Goal: Obtain resource: Obtain resource

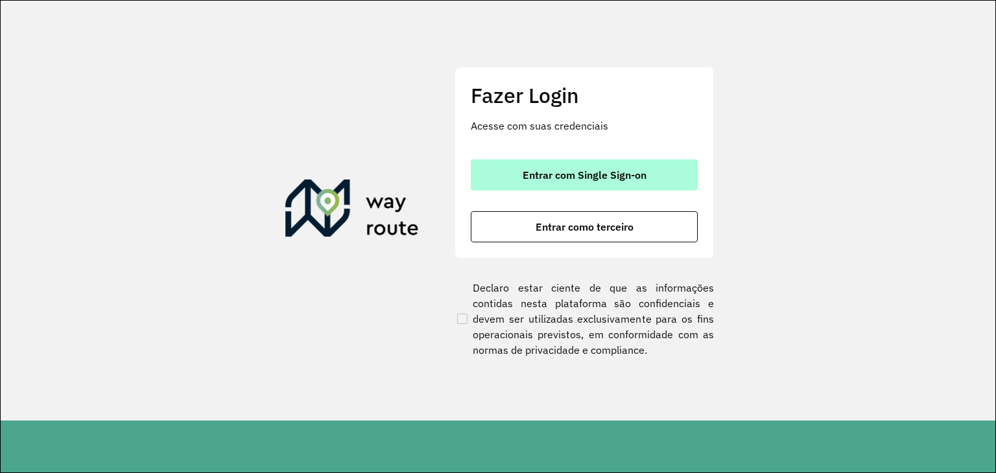
click at [560, 183] on button "Entrar com Single Sign-on" at bounding box center [584, 175] width 227 height 31
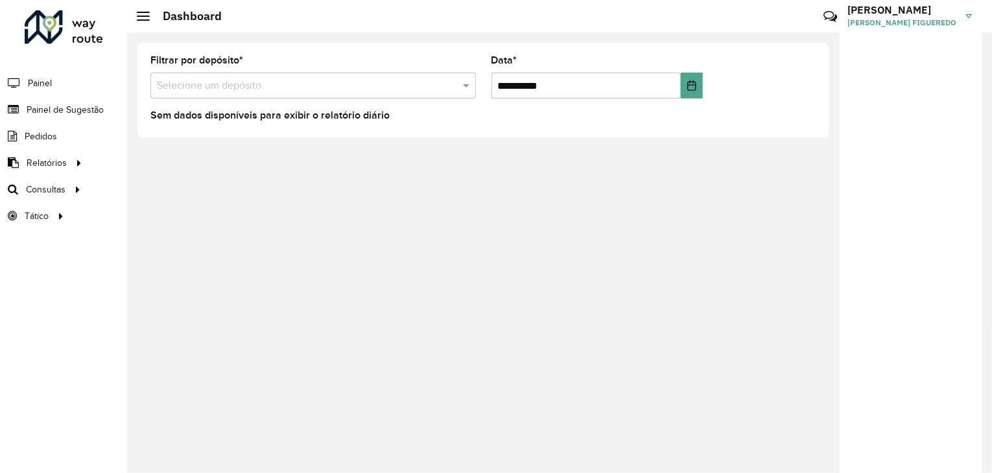
click at [428, 73] on div "Selecione um depósito" at bounding box center [313, 86] width 326 height 26
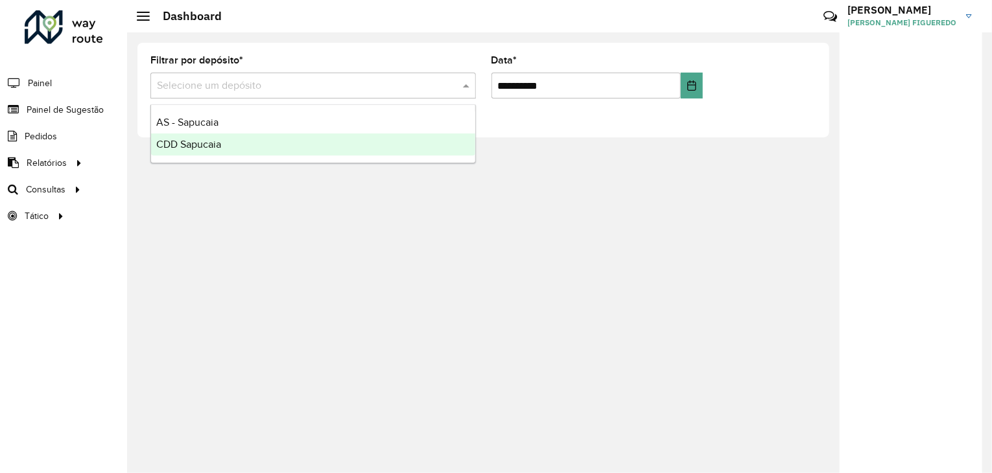
click at [504, 325] on div "**********" at bounding box center [559, 252] width 865 height 441
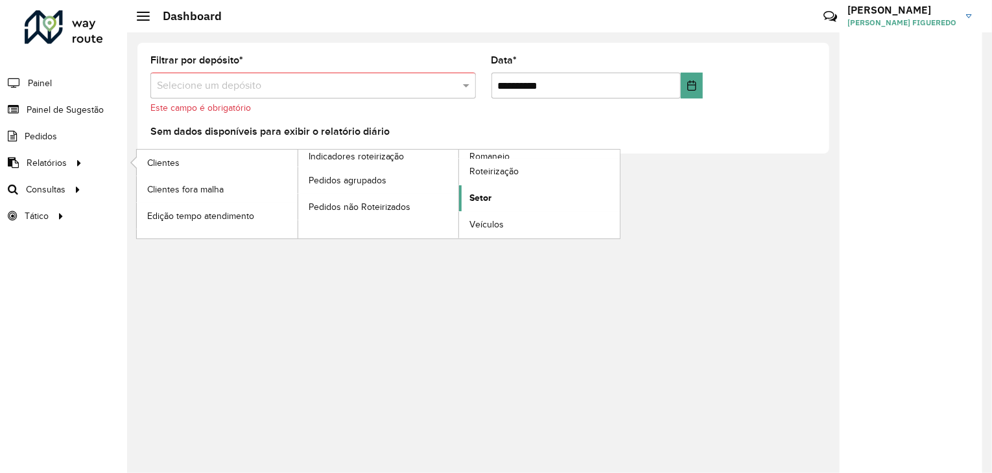
click at [471, 196] on span "Setor" at bounding box center [481, 198] width 22 height 14
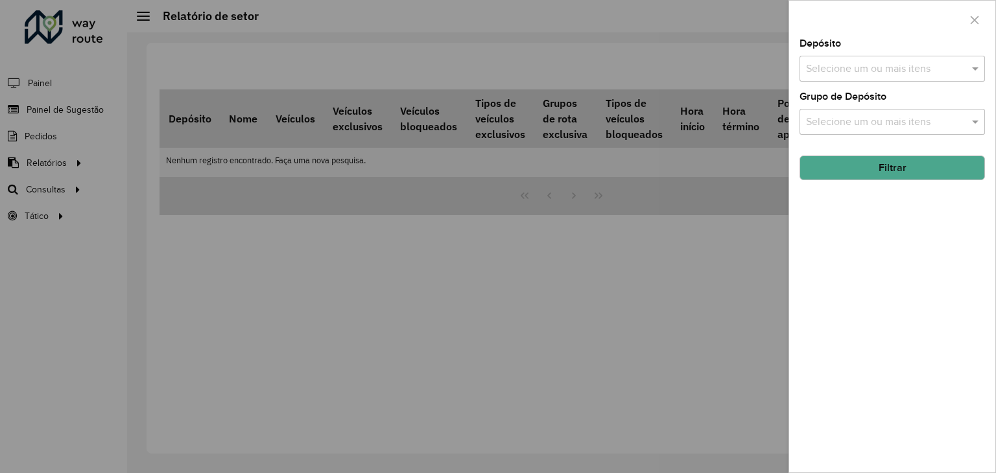
click at [872, 70] on input "text" at bounding box center [886, 70] width 166 height 16
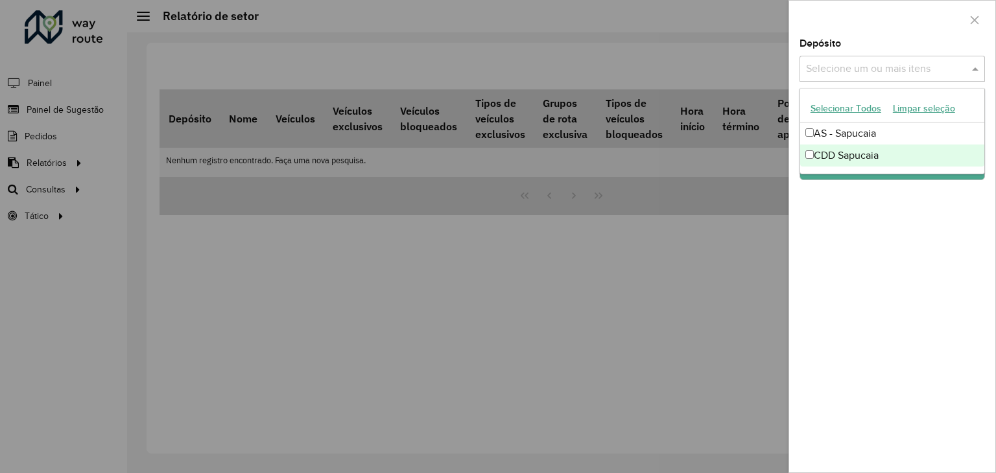
click at [859, 155] on div "CDD Sapucaia" at bounding box center [892, 156] width 184 height 22
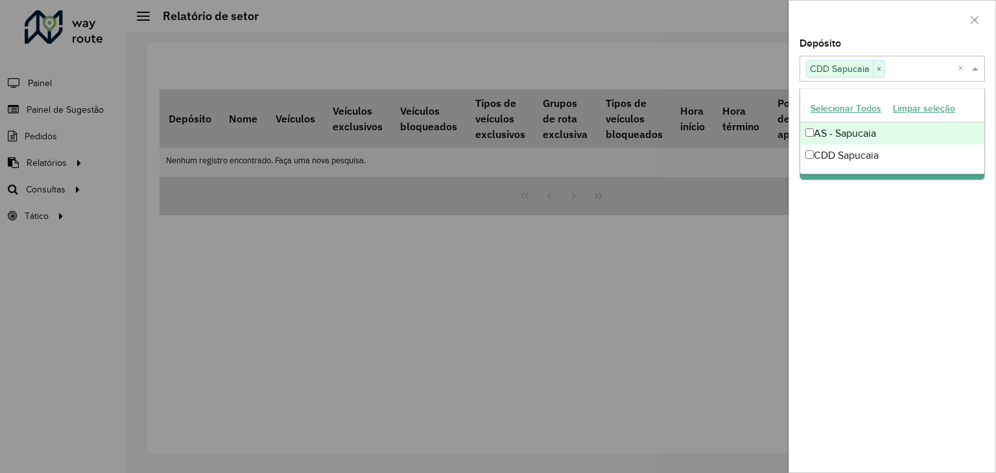
click at [858, 127] on div "AS - Sapucaia" at bounding box center [892, 134] width 184 height 22
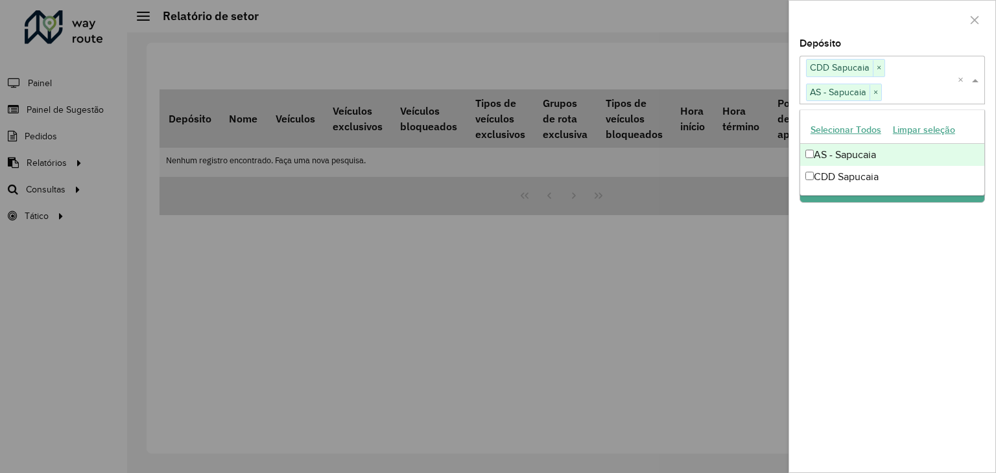
click at [897, 31] on div at bounding box center [892, 20] width 206 height 38
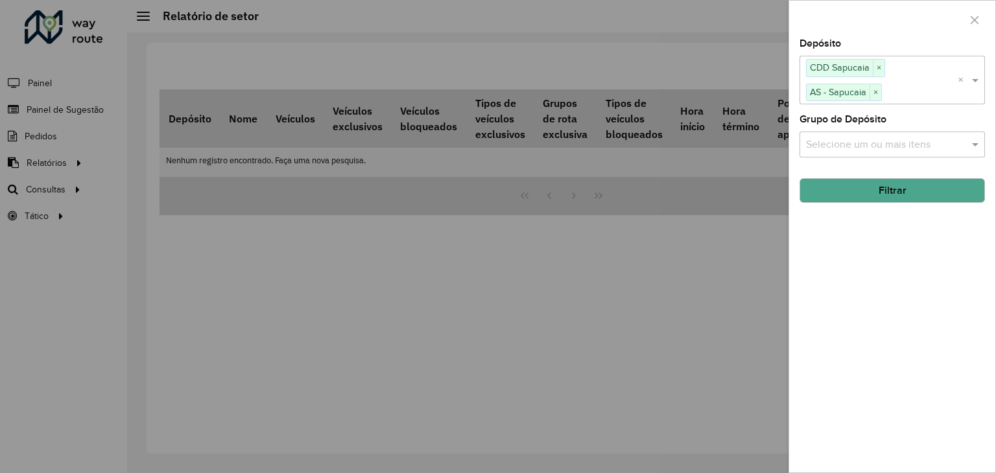
click at [870, 149] on input "text" at bounding box center [886, 145] width 166 height 16
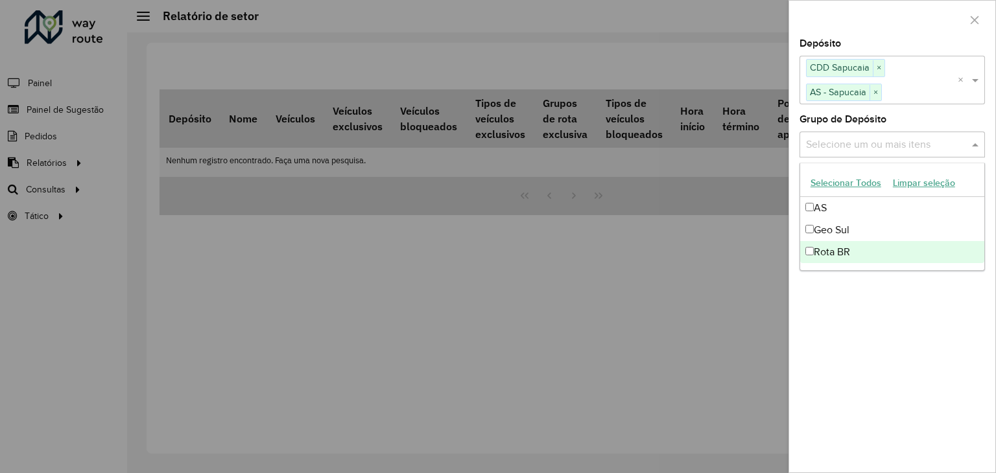
click at [866, 328] on div "Depósito Selecione um ou mais itens CDD Sapucaia × AS - Sapucaia × × Grupo de D…" at bounding box center [892, 256] width 206 height 434
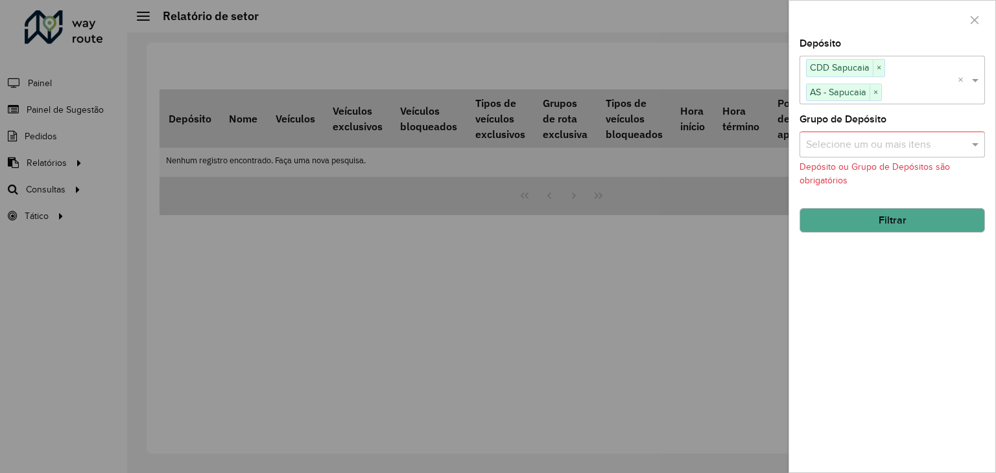
click at [869, 215] on button "Filtrar" at bounding box center [892, 220] width 185 height 25
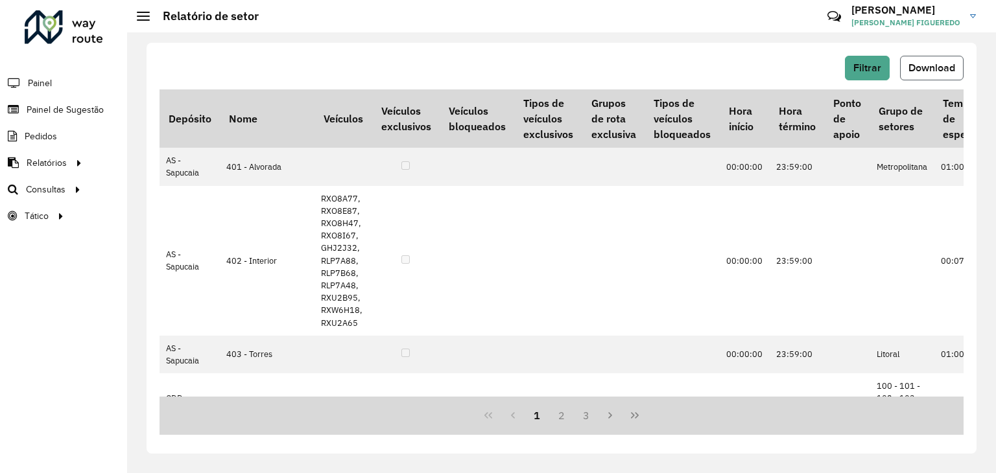
click at [931, 61] on button "Download" at bounding box center [932, 68] width 64 height 25
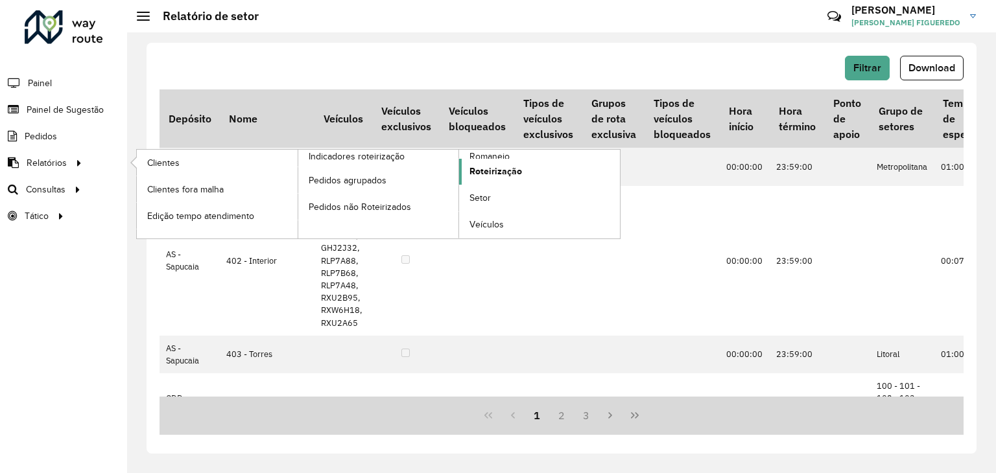
click at [505, 169] on span "Roteirização" at bounding box center [496, 172] width 53 height 14
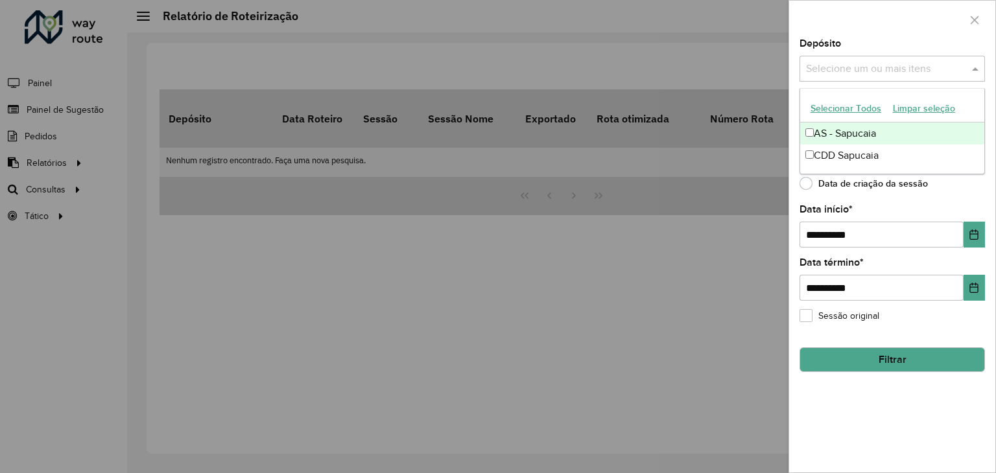
click at [834, 78] on div "Selecione um ou mais itens" at bounding box center [892, 69] width 185 height 26
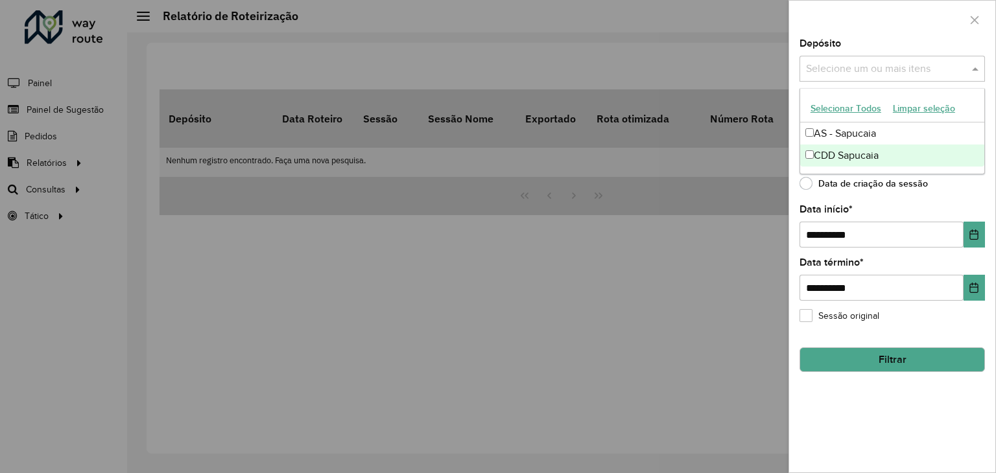
click at [847, 154] on div "CDD Sapucaia" at bounding box center [892, 156] width 184 height 22
click at [885, 138] on div "AS - Sapucaia" at bounding box center [892, 134] width 184 height 22
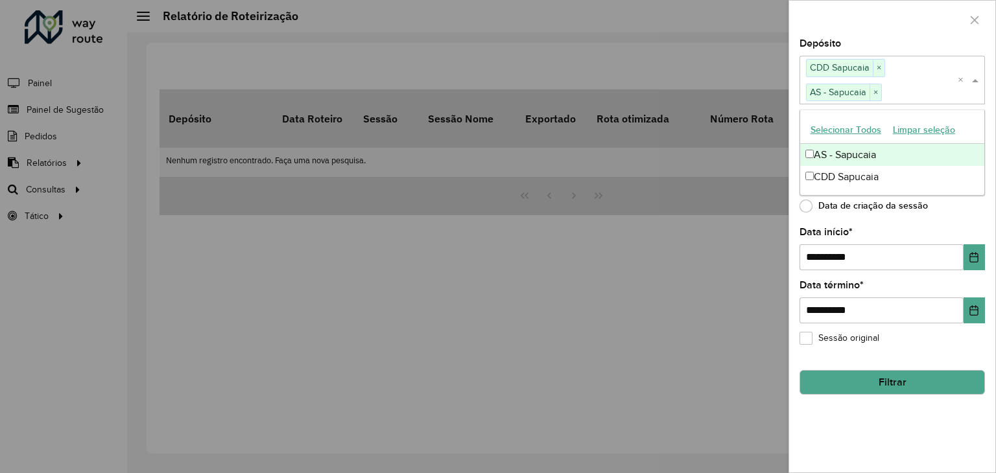
click at [911, 34] on div at bounding box center [892, 20] width 206 height 38
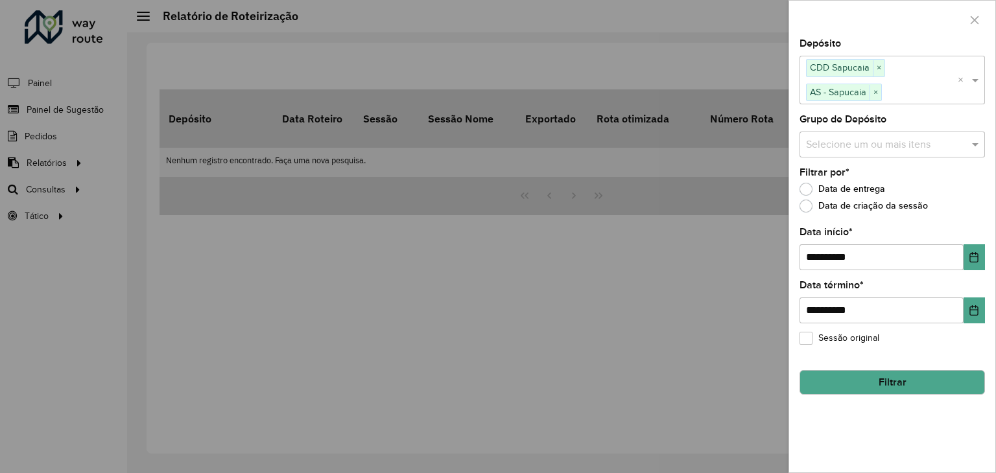
click at [899, 137] on input "text" at bounding box center [886, 145] width 166 height 16
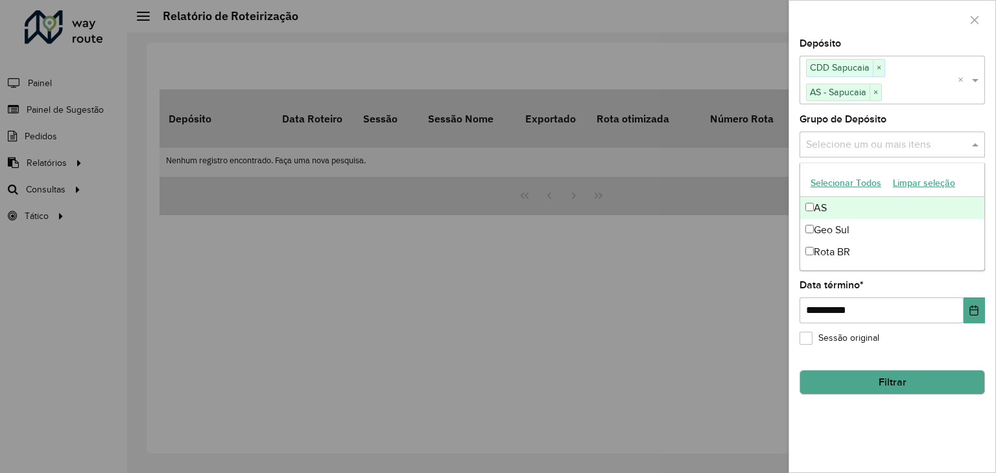
click at [899, 137] on input "text" at bounding box center [886, 145] width 166 height 16
click at [920, 112] on div "**********" at bounding box center [892, 256] width 206 height 434
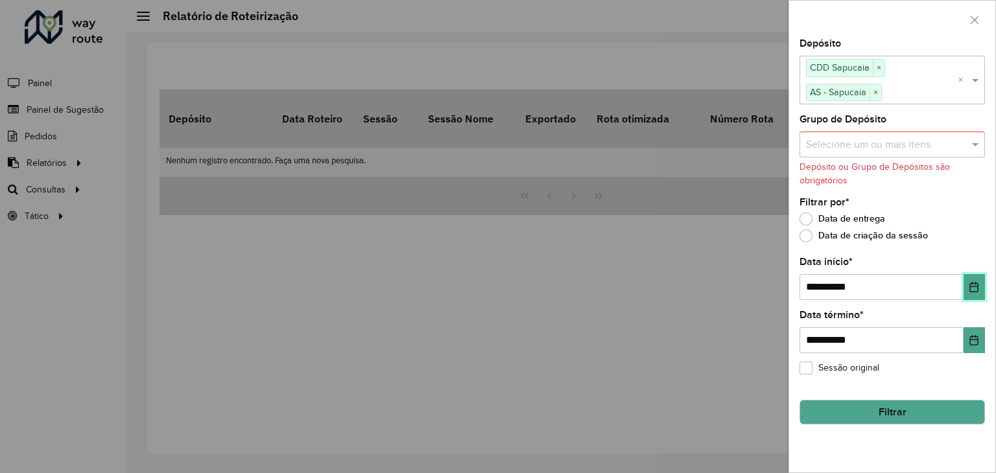
click at [977, 286] on icon "Choose Date" at bounding box center [974, 287] width 10 height 10
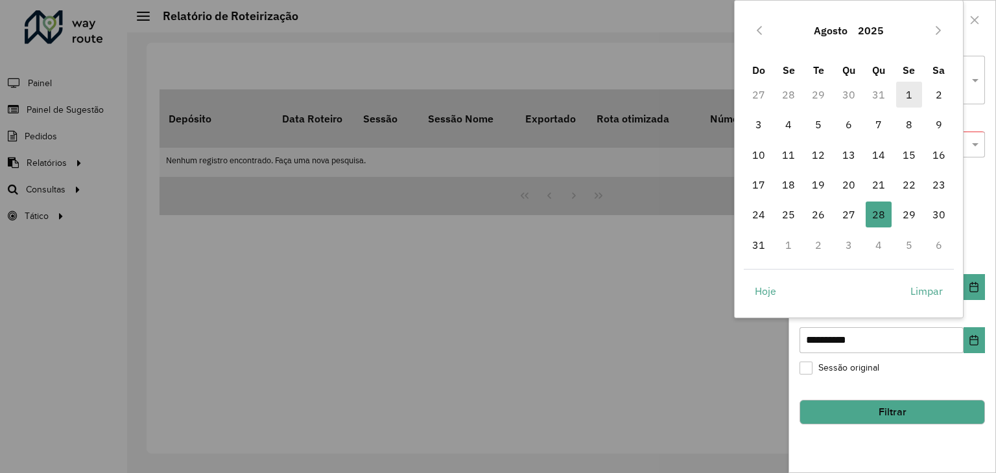
click at [913, 98] on span "1" at bounding box center [909, 95] width 26 height 26
type input "**********"
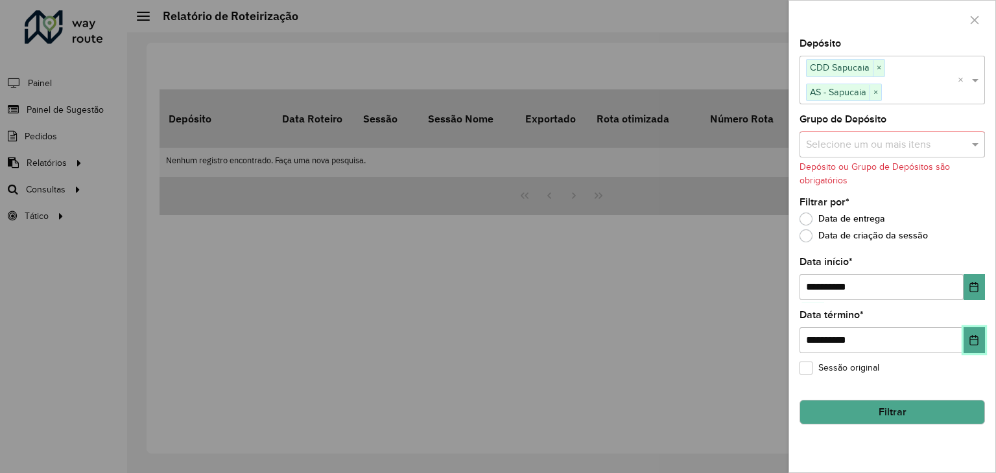
click at [971, 335] on icon "Choose Date" at bounding box center [974, 340] width 10 height 10
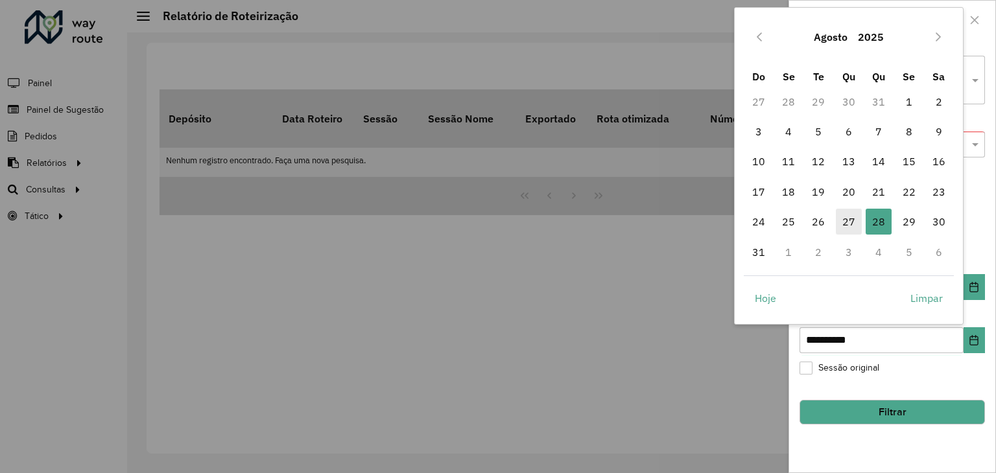
click at [859, 232] on span "27" at bounding box center [849, 222] width 26 height 26
type input "**********"
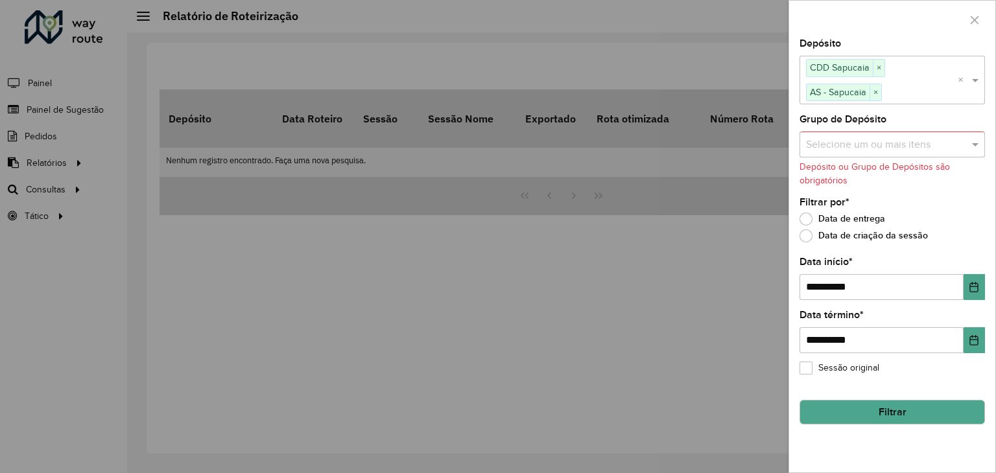
click at [869, 409] on button "Filtrar" at bounding box center [892, 412] width 185 height 25
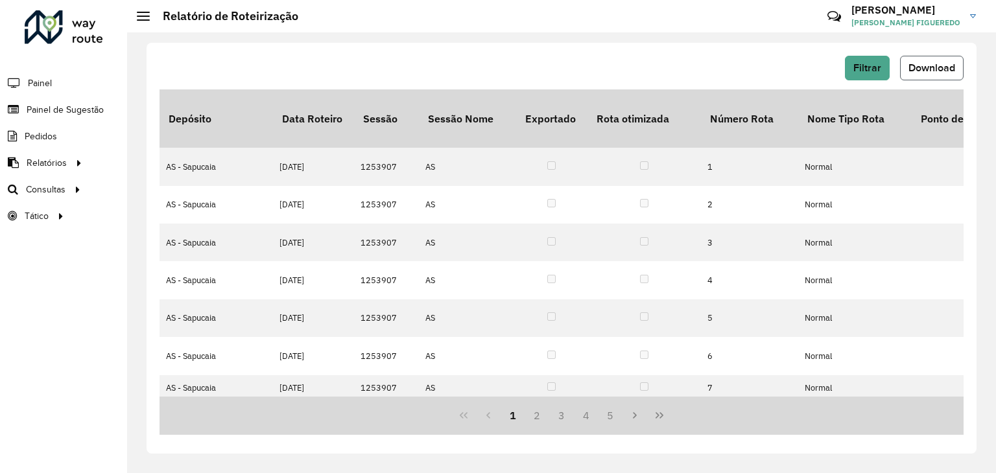
click at [942, 79] on button "Download" at bounding box center [932, 68] width 64 height 25
click at [946, 60] on button "Download" at bounding box center [932, 68] width 64 height 25
